Goal: Information Seeking & Learning: Learn about a topic

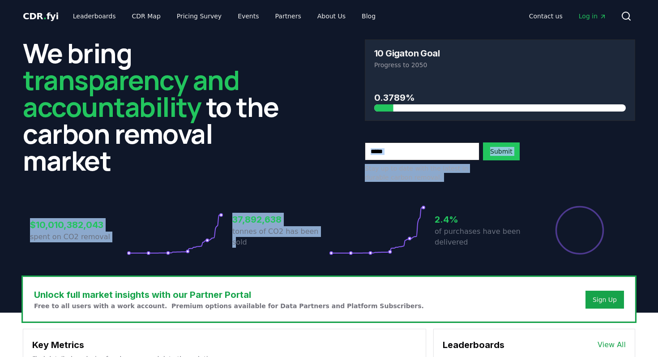
drag, startPoint x: 317, startPoint y: 236, endPoint x: 434, endPoint y: 116, distance: 167.2
click at [434, 116] on div "We bring transparency and accountability to the carbon removal market 10 Gigato…" at bounding box center [329, 154] width 627 height 245
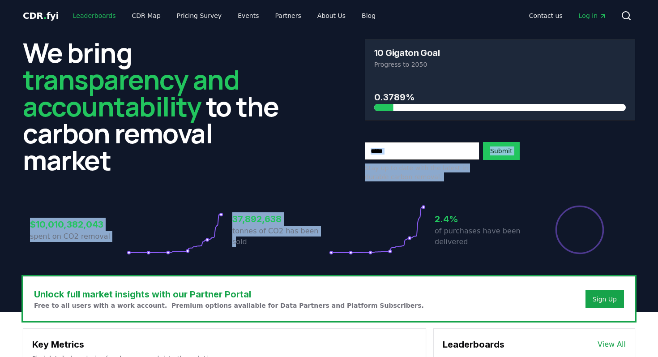
click at [90, 16] on link "Leaderboards" at bounding box center [94, 16] width 57 height 16
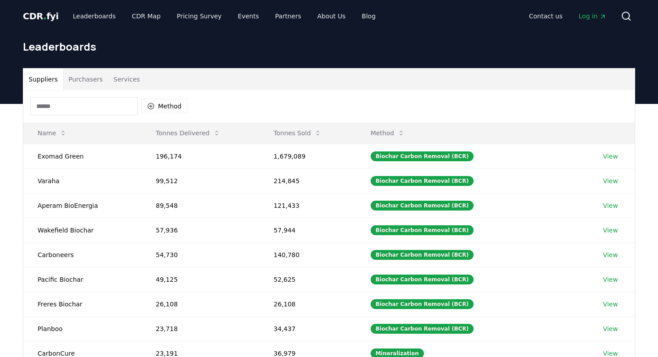
click at [92, 73] on button "Purchasers" at bounding box center [85, 79] width 45 height 21
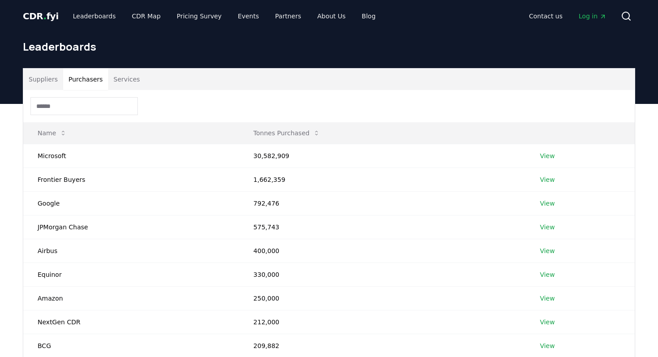
click at [131, 82] on button "Services" at bounding box center [126, 79] width 37 height 21
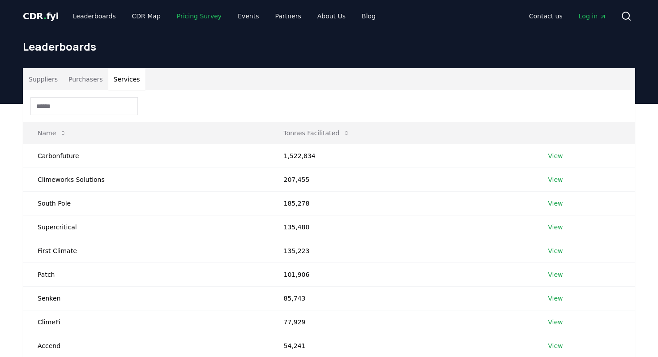
click at [193, 17] on link "Pricing Survey" at bounding box center [199, 16] width 59 height 16
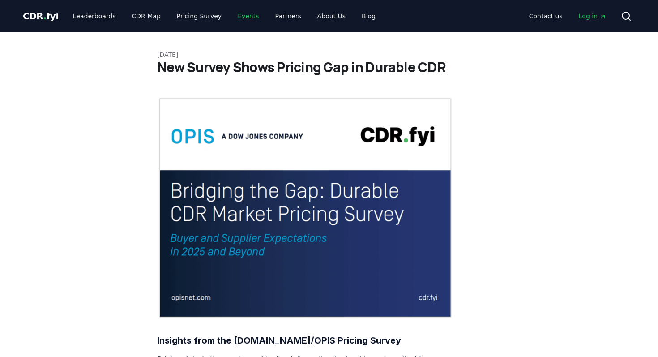
click at [244, 17] on link "Events" at bounding box center [248, 16] width 35 height 16
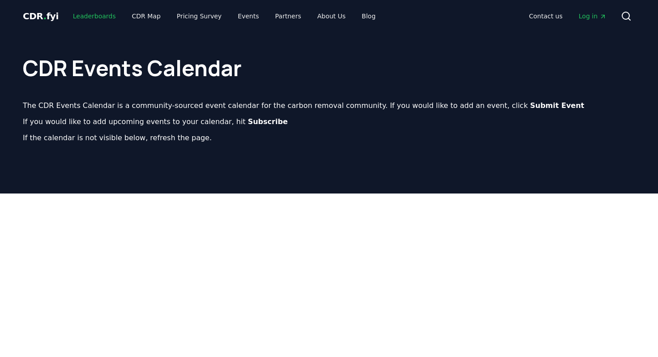
click at [100, 15] on link "Leaderboards" at bounding box center [94, 16] width 57 height 16
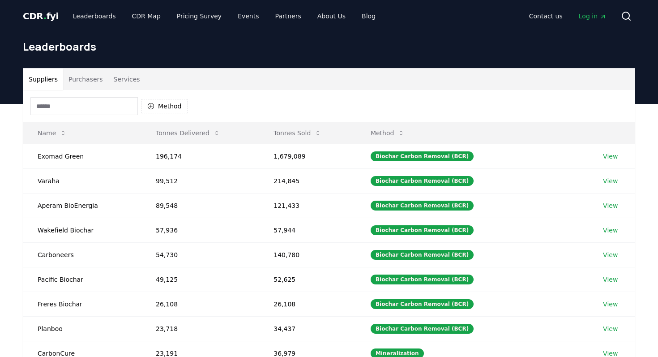
click at [45, 17] on span "CDR . fyi" at bounding box center [41, 16] width 36 height 11
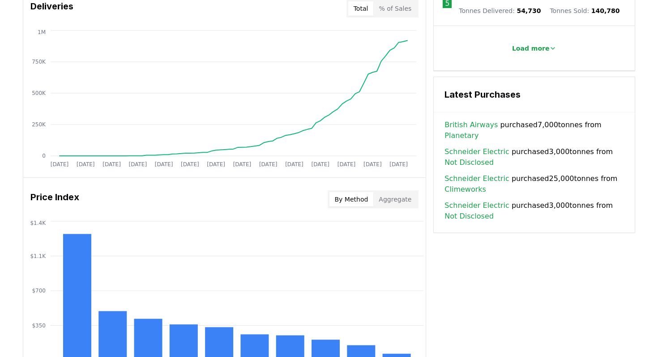
scroll to position [560, 0]
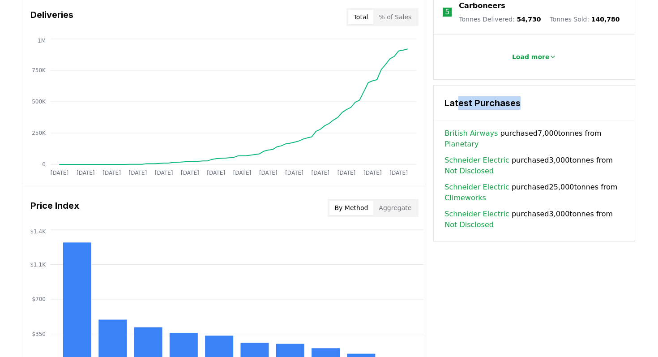
drag, startPoint x: 460, startPoint y: 100, endPoint x: 525, endPoint y: 99, distance: 65.0
click at [525, 99] on h3 "Latest Purchases" at bounding box center [535, 102] width 180 height 13
drag, startPoint x: 515, startPoint y: 127, endPoint x: 564, endPoint y: 126, distance: 49.7
click at [564, 128] on span "British Airways purchased 7,000 tonnes from Planetary" at bounding box center [535, 138] width 180 height 21
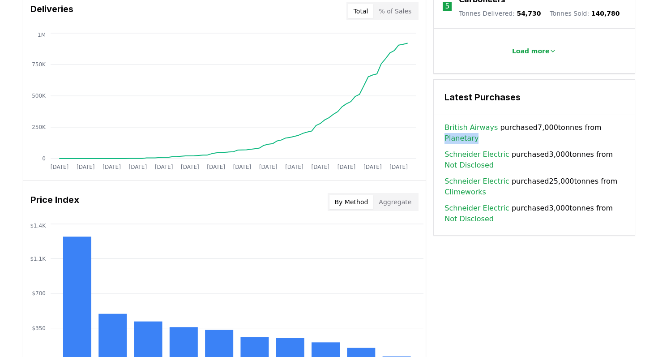
scroll to position [567, 0]
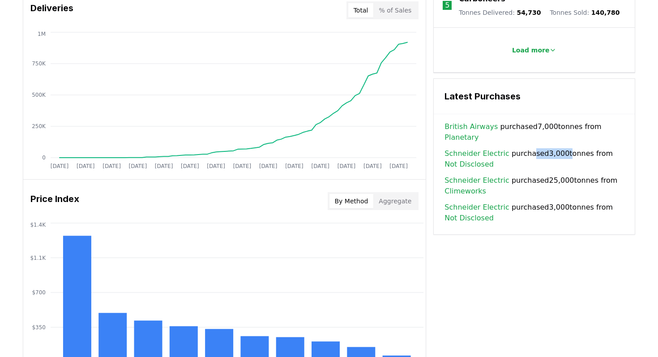
drag, startPoint x: 528, startPoint y: 138, endPoint x: 562, endPoint y: 138, distance: 33.6
click at [562, 148] on span "[PERSON_NAME] Electric purchased 3,000 tonnes from Not Disclosed" at bounding box center [535, 158] width 180 height 21
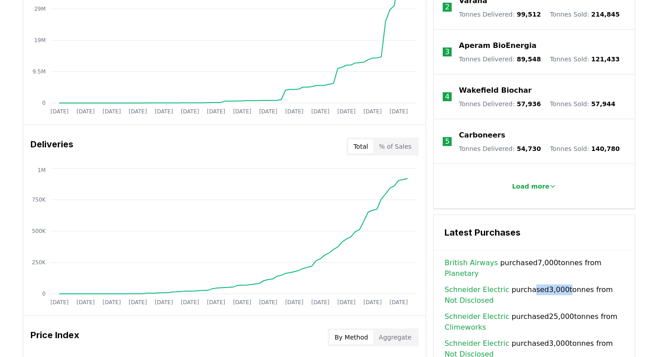
scroll to position [431, 0]
